Goal: Task Accomplishment & Management: Use online tool/utility

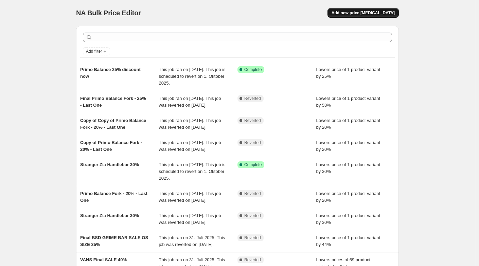
click at [366, 11] on span "Add new price [MEDICAL_DATA]" at bounding box center [362, 12] width 63 height 5
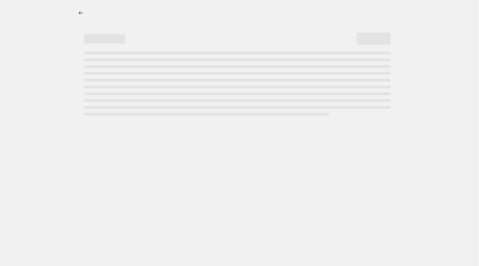
select select "percentage"
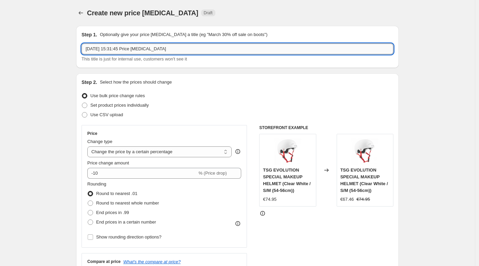
click at [175, 52] on input "[DATE] 15:31:45 Price [MEDICAL_DATA]" at bounding box center [237, 48] width 312 height 11
drag, startPoint x: 184, startPoint y: 51, endPoint x: 50, endPoint y: 48, distance: 133.4
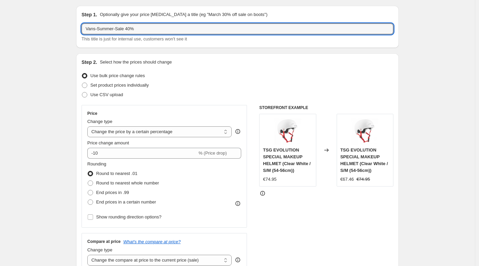
scroll to position [33, 0]
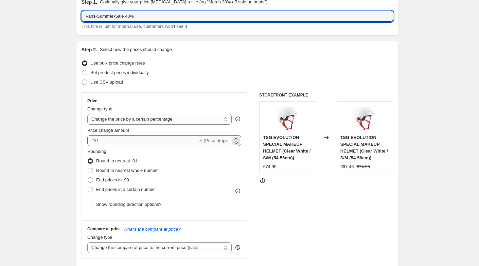
type input "Vans-Summer-Sale 40%"
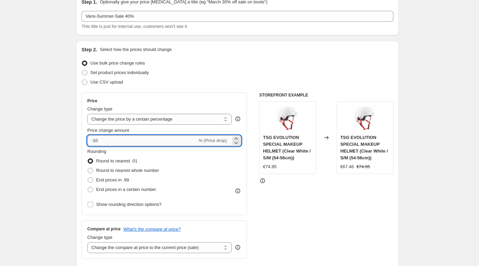
click at [112, 137] on input "-10" at bounding box center [142, 140] width 110 height 11
type input "-1"
type input "-100"
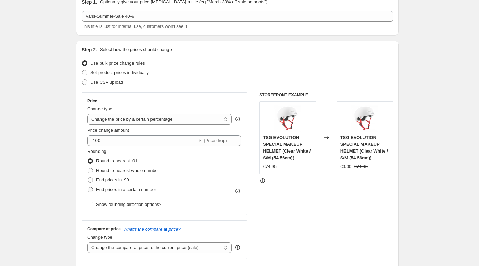
click at [92, 190] on span at bounding box center [90, 189] width 5 height 5
click at [88, 187] on input "End prices in a certain number" at bounding box center [88, 187] width 0 height 0
radio input "true"
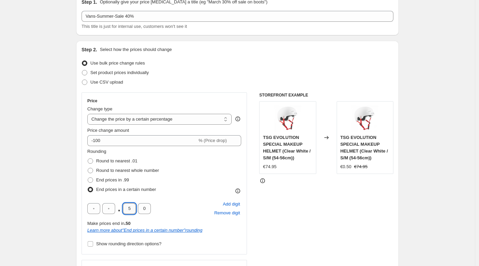
click at [130, 209] on input "5" at bounding box center [129, 208] width 13 height 11
drag, startPoint x: 132, startPoint y: 209, endPoint x: 128, endPoint y: 208, distance: 4.5
click at [128, 208] on input "5" at bounding box center [129, 208] width 13 height 11
type input "9"
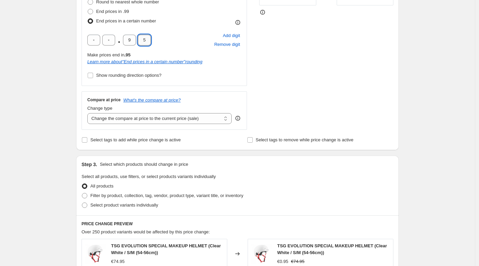
scroll to position [206, 0]
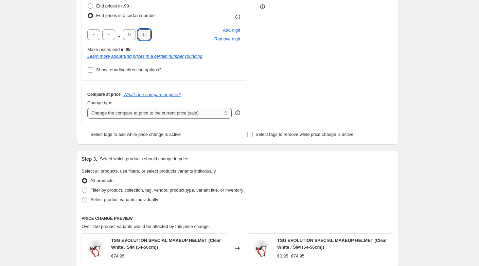
type input "5"
click at [142, 112] on select "Change the compare at price to the current price (sale) Change the compare at p…" at bounding box center [159, 113] width 144 height 11
select select "no_change"
click at [89, 108] on select "Change the compare at price to the current price (sale) Change the compare at p…" at bounding box center [159, 113] width 144 height 11
click at [84, 132] on input "Select tags to add while price change is active" at bounding box center [84, 134] width 5 height 5
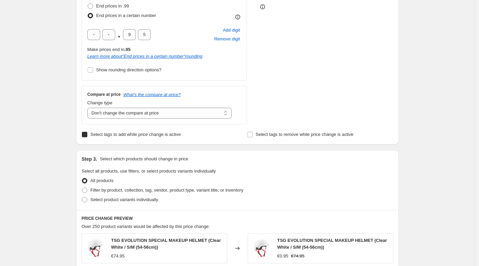
checkbox input "true"
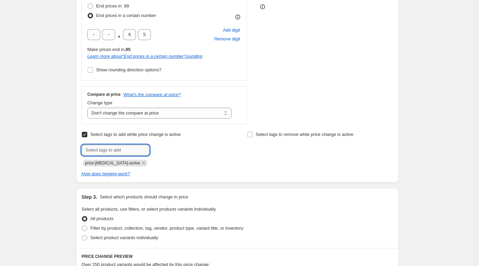
click at [108, 151] on input "text" at bounding box center [115, 150] width 68 height 11
type input "Sale"
click at [169, 147] on span "Add Sale" at bounding box center [163, 149] width 17 height 5
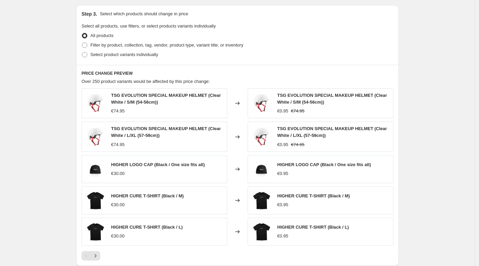
scroll to position [395, 0]
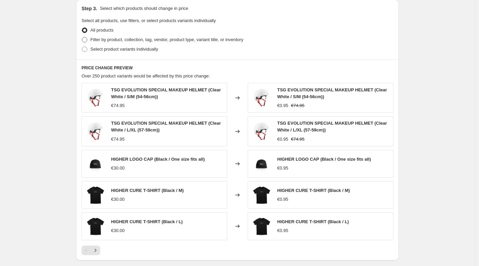
click at [87, 40] on span at bounding box center [84, 39] width 5 height 5
click at [82, 37] on input "Filter by product, collection, tag, vendor, product type, variant title, or inv…" at bounding box center [82, 37] width 0 height 0
radio input "true"
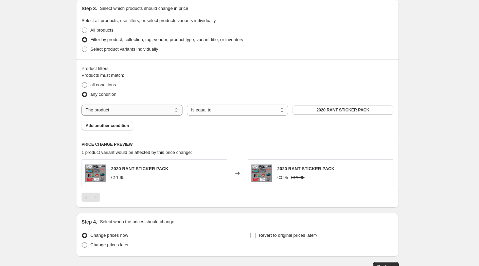
click at [128, 112] on select "The product The product's collection The product's tag The product's vendor The…" at bounding box center [131, 110] width 101 height 11
click at [83, 105] on select "The product The product's collection The product's tag The product's vendor The…" at bounding box center [131, 110] width 101 height 11
click at [87, 85] on span at bounding box center [84, 84] width 5 height 5
click at [82, 82] on input "all conditions" at bounding box center [82, 82] width 0 height 0
radio input "true"
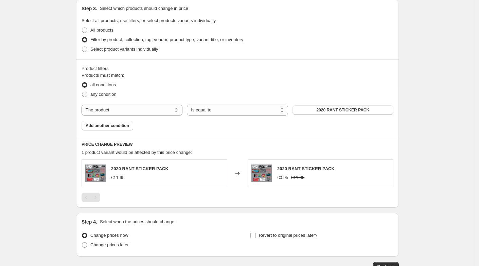
click at [86, 94] on span at bounding box center [84, 94] width 5 height 5
click at [82, 92] on input "any condition" at bounding box center [82, 92] width 0 height 0
radio input "true"
click at [126, 110] on select "The product The product's collection The product's tag The product's vendor The…" at bounding box center [131, 110] width 101 height 11
select select "collection"
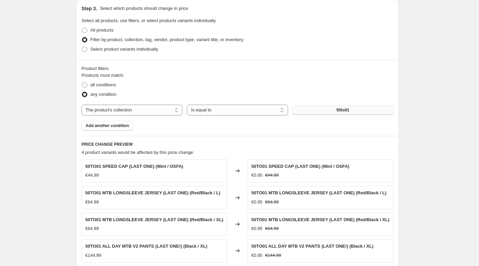
click at [327, 110] on button "50to01" at bounding box center [342, 110] width 101 height 10
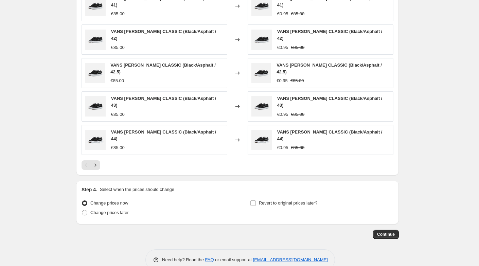
scroll to position [567, 0]
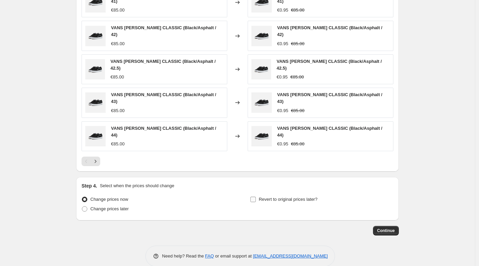
click at [255, 197] on input "Revert to original prices later?" at bounding box center [252, 199] width 5 height 5
checkbox input "true"
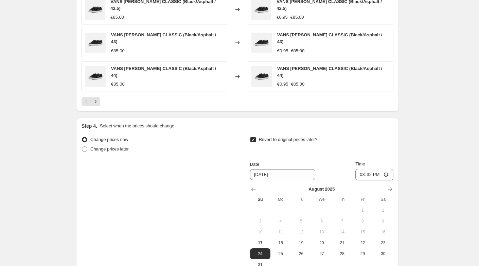
scroll to position [693, 0]
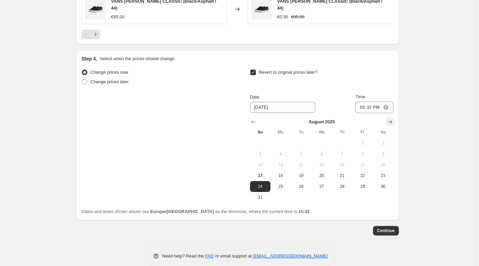
click at [391, 118] on icon "Show next month, September 2025" at bounding box center [389, 121] width 7 height 7
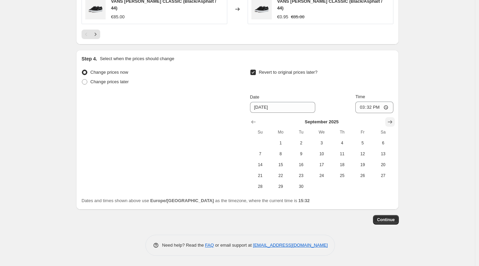
scroll to position [683, 0]
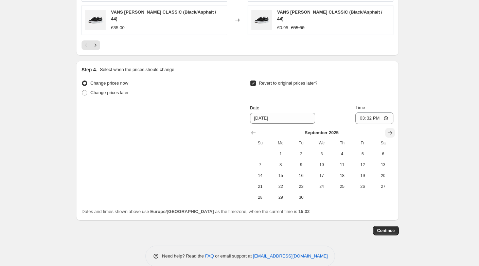
click at [392, 129] on icon "Show next month, October 2025" at bounding box center [389, 132] width 7 height 7
click at [325, 151] on span "1" at bounding box center [321, 153] width 15 height 5
type input "[DATE]"
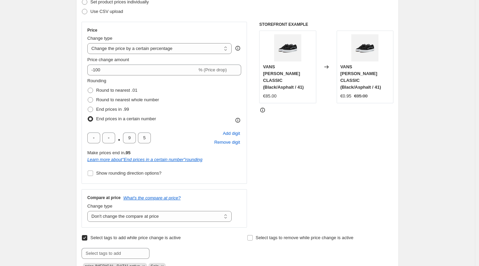
scroll to position [97, 0]
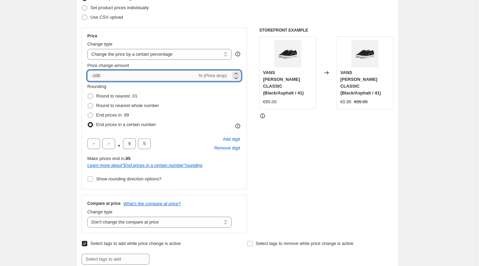
click at [111, 79] on input "-100" at bounding box center [142, 75] width 110 height 11
type input "-1"
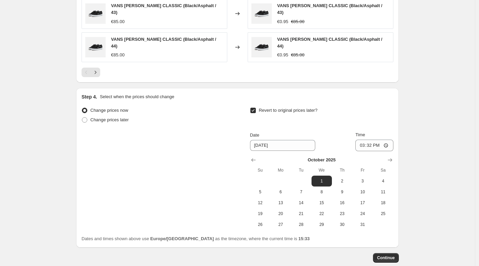
scroll to position [683, 0]
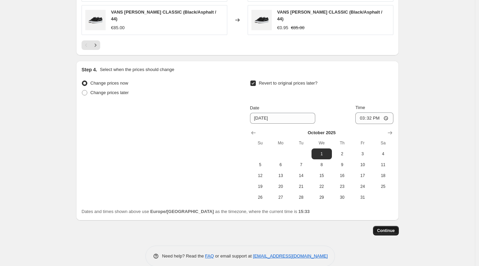
type input "-40"
click at [385, 228] on span "Continue" at bounding box center [386, 230] width 18 height 5
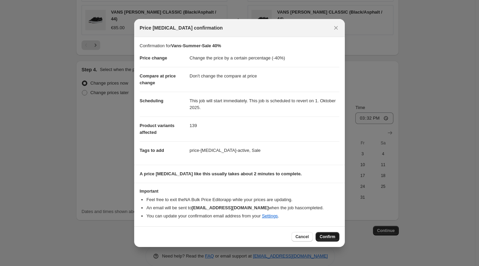
click at [326, 237] on span "Confirm" at bounding box center [327, 236] width 16 height 5
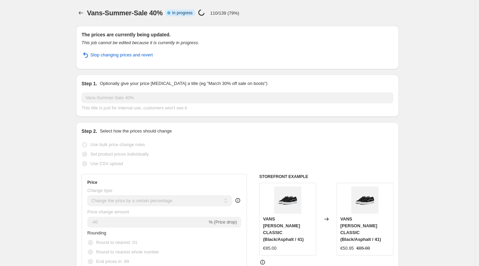
select select "percentage"
select select "no_change"
select select "collection"
